Goal: Task Accomplishment & Management: Manage account settings

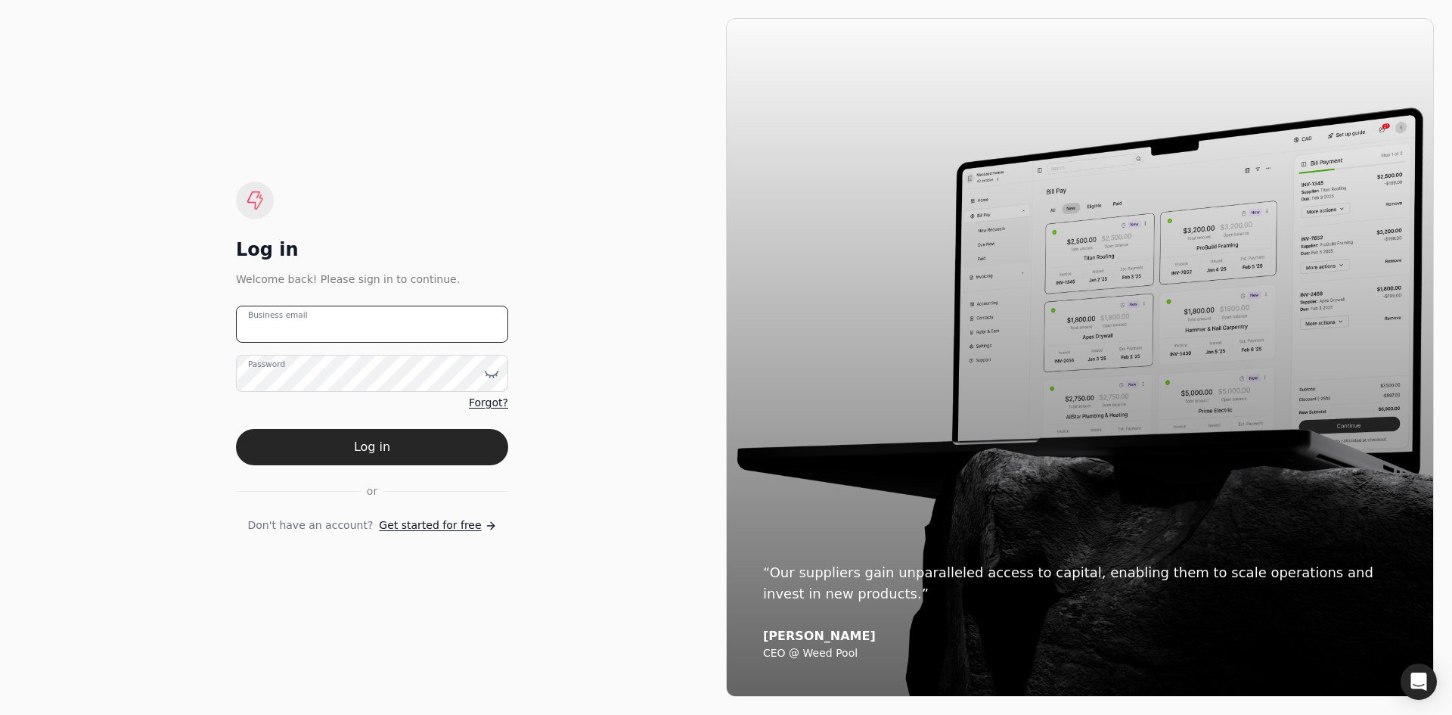
click at [426, 326] on email "Business email" at bounding box center [372, 324] width 272 height 37
type email "[EMAIL_ADDRESS][DOMAIN_NAME]"
click at [236, 429] on button "Log in" at bounding box center [372, 447] width 272 height 36
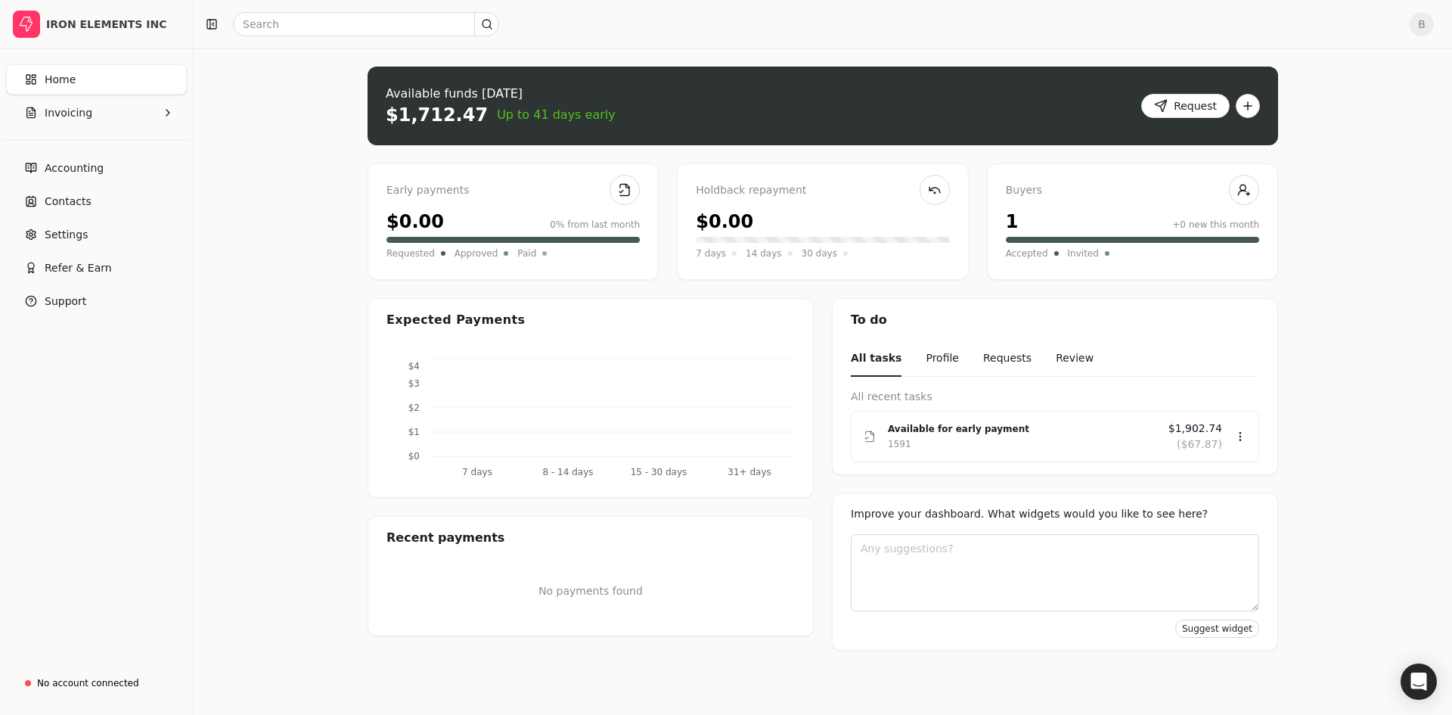
click at [104, 82] on link "Home" at bounding box center [96, 79] width 181 height 30
click at [120, 110] on button "Invoicing" at bounding box center [96, 113] width 181 height 30
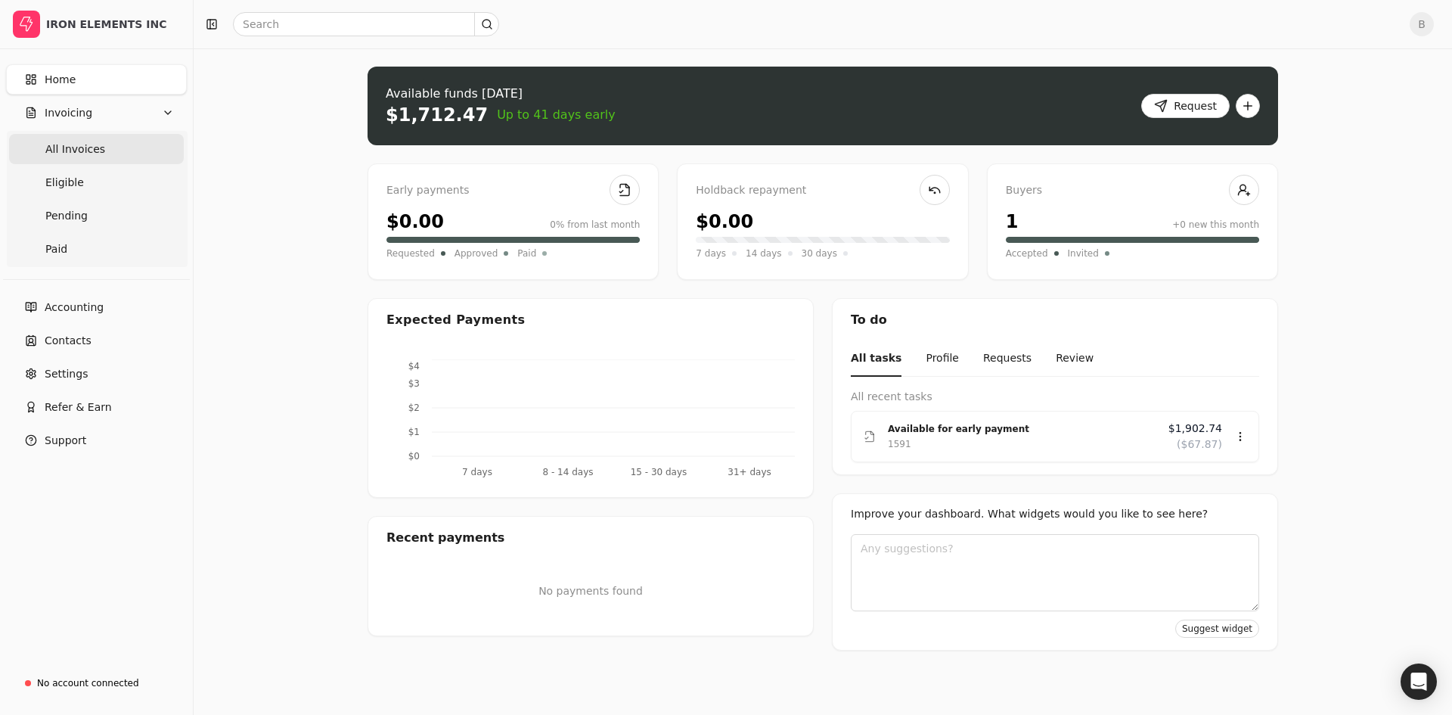
click at [128, 140] on Invoices "All Invoices" at bounding box center [96, 149] width 175 height 30
